Goal: Task Accomplishment & Management: Manage account settings

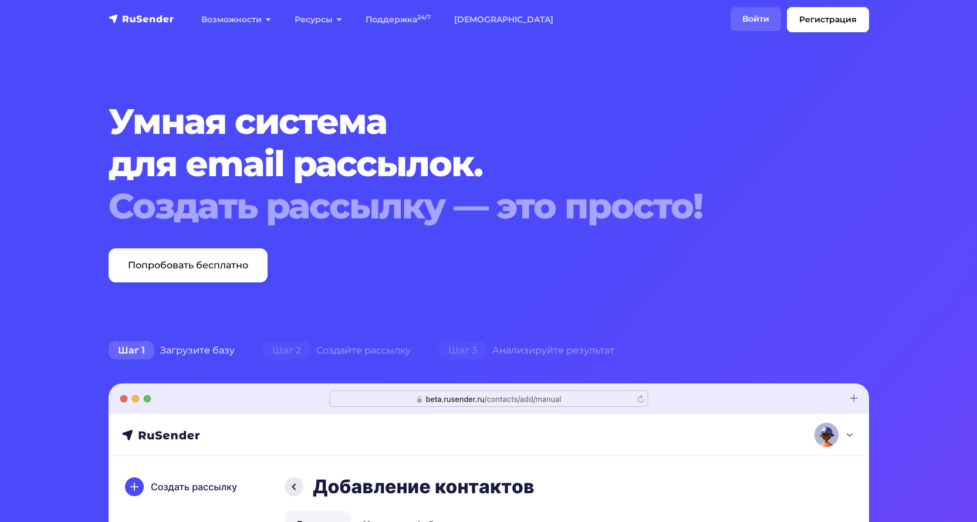
click at [759, 13] on link "Войти" at bounding box center [756, 19] width 50 height 24
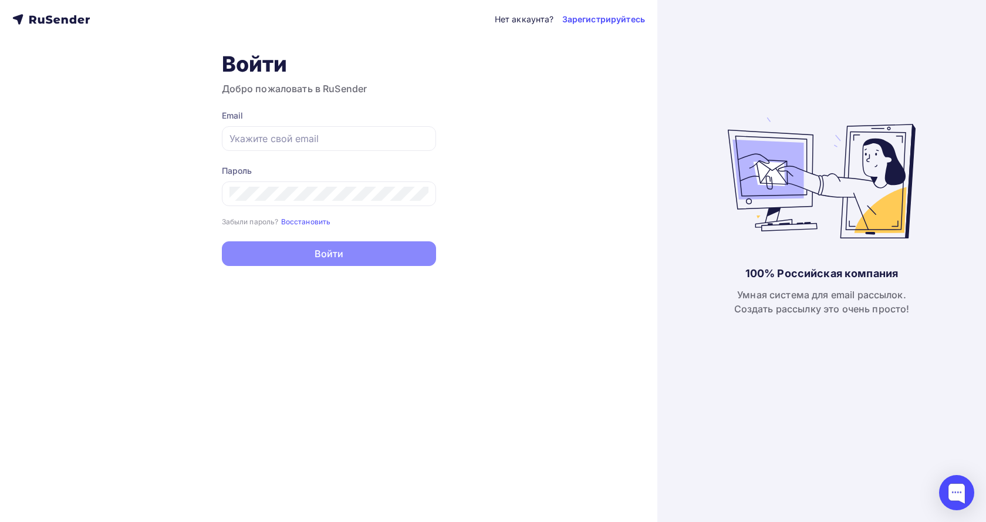
type input "[EMAIL_ADDRESS][DOMAIN_NAME]"
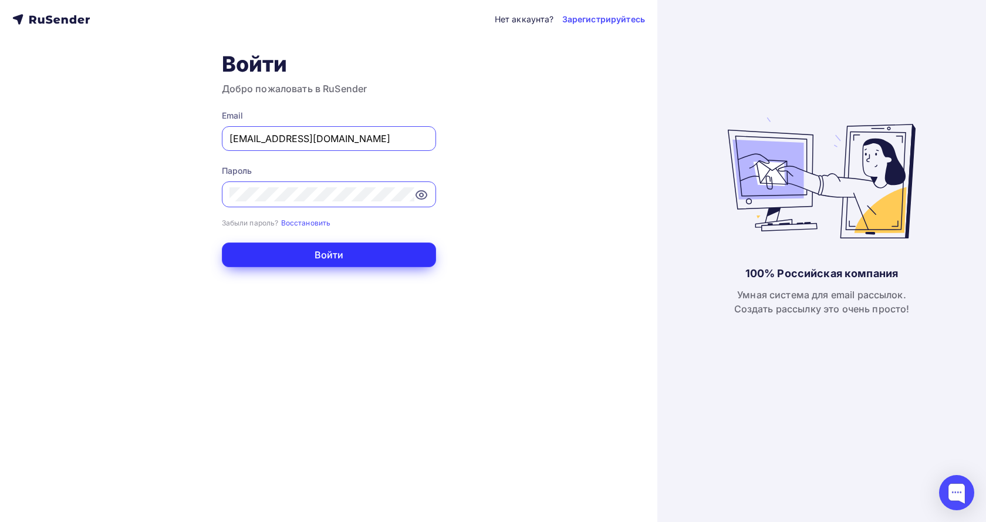
click at [375, 253] on button "Войти" at bounding box center [329, 254] width 214 height 25
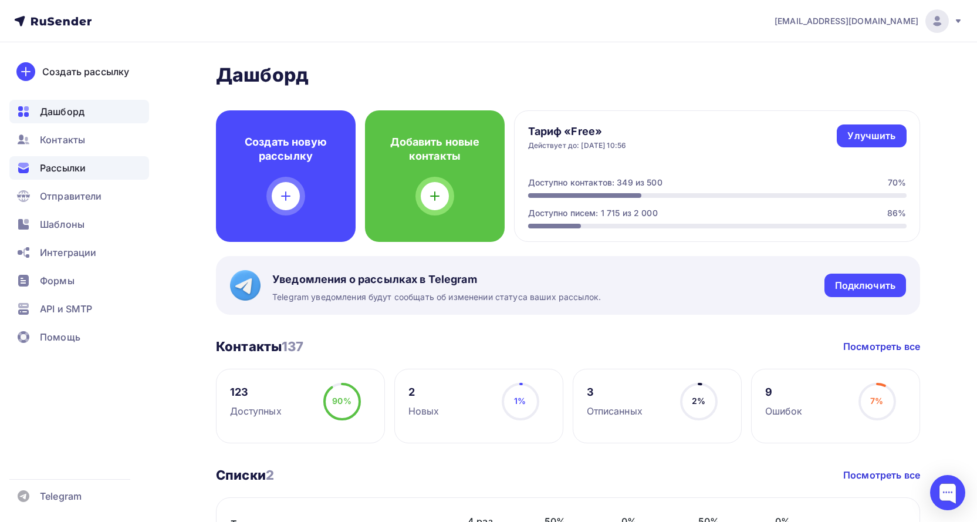
click at [75, 166] on span "Рассылки" at bounding box center [63, 168] width 46 height 14
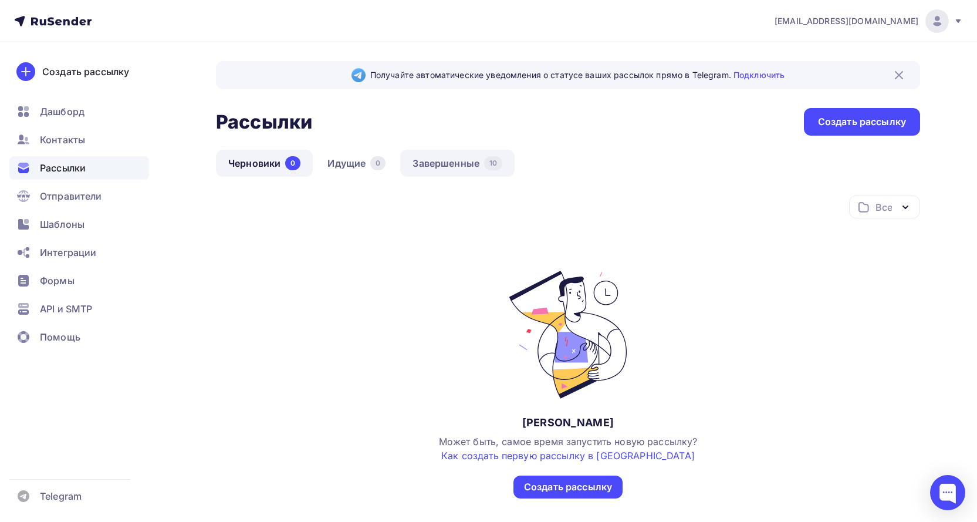
click at [438, 161] on link "Завершенные 10" at bounding box center [457, 163] width 114 height 27
